Goal: Task Accomplishment & Management: Use online tool/utility

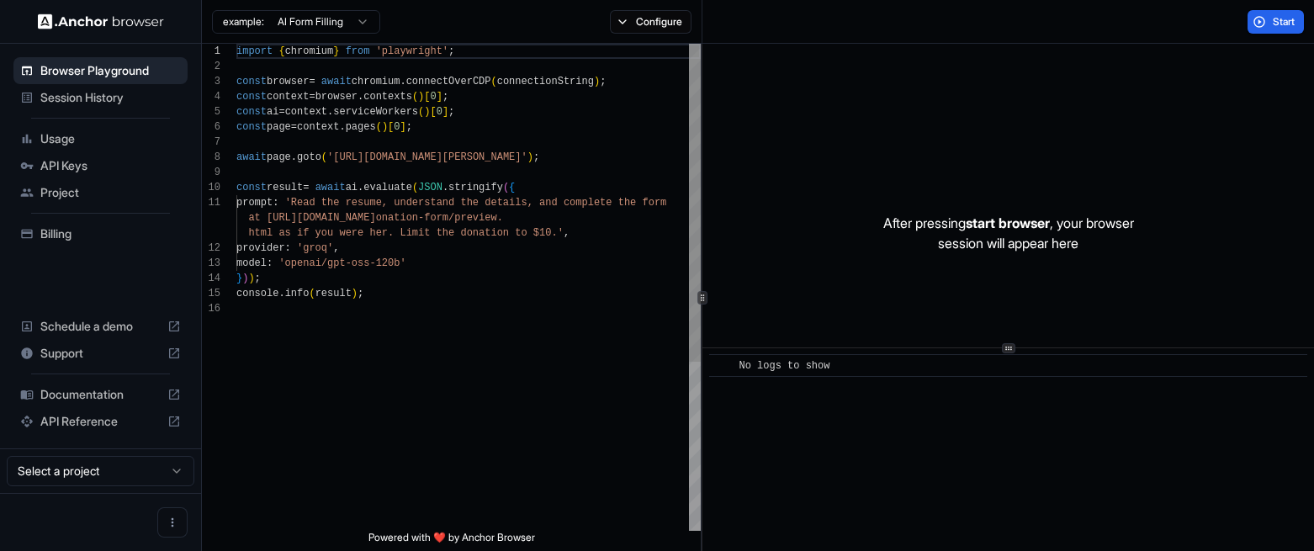
scroll to position [151, 0]
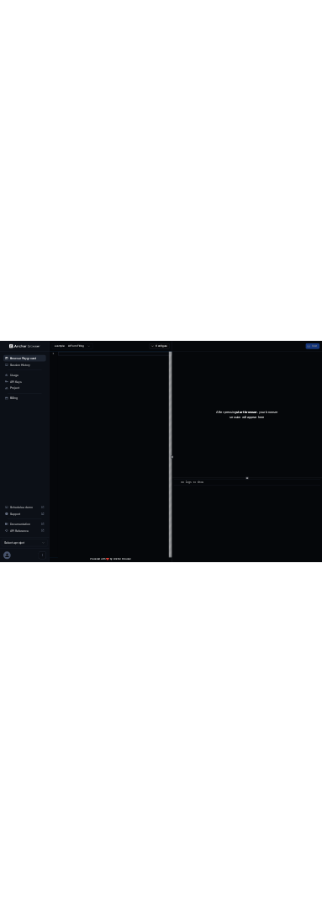
scroll to position [151, 0]
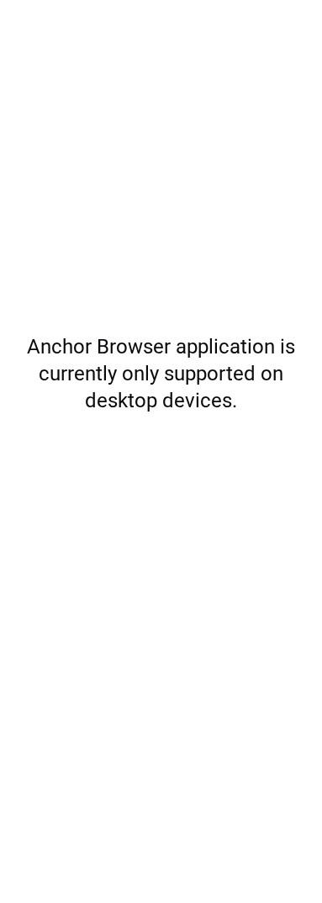
click at [203, 294] on div "Anchor Browser application is currently only supported on desktop devices. Sche…" at bounding box center [161, 451] width 322 height 903
